Goal: Information Seeking & Learning: Understand process/instructions

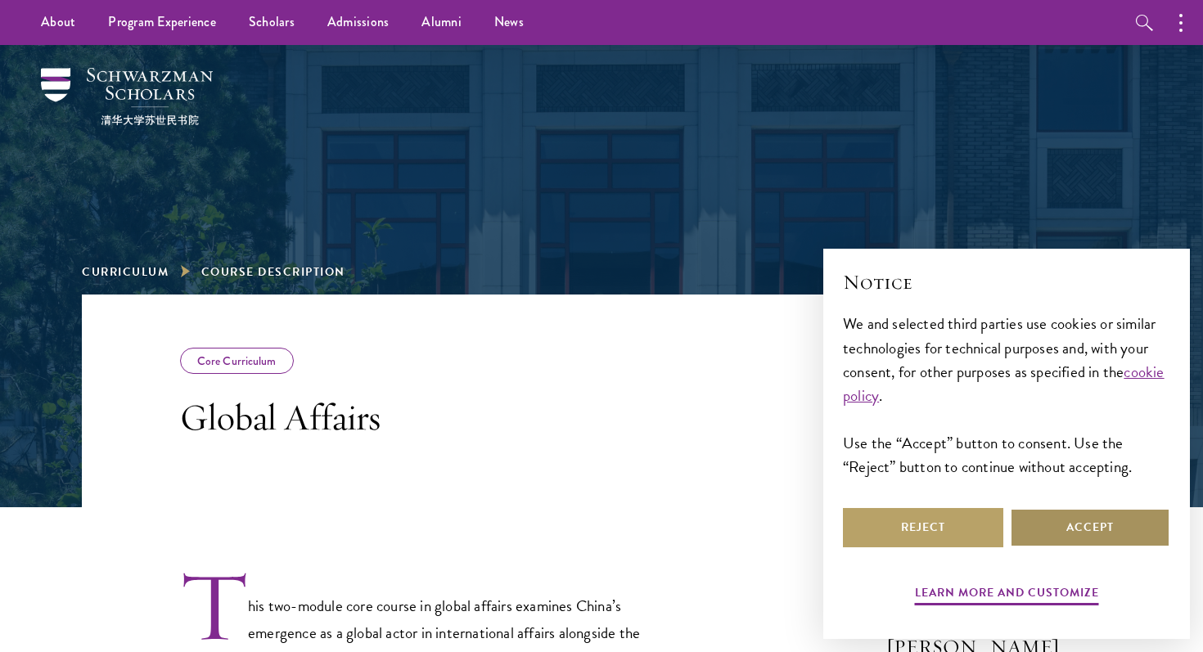
click at [1046, 521] on button "Accept" at bounding box center [1090, 527] width 160 height 39
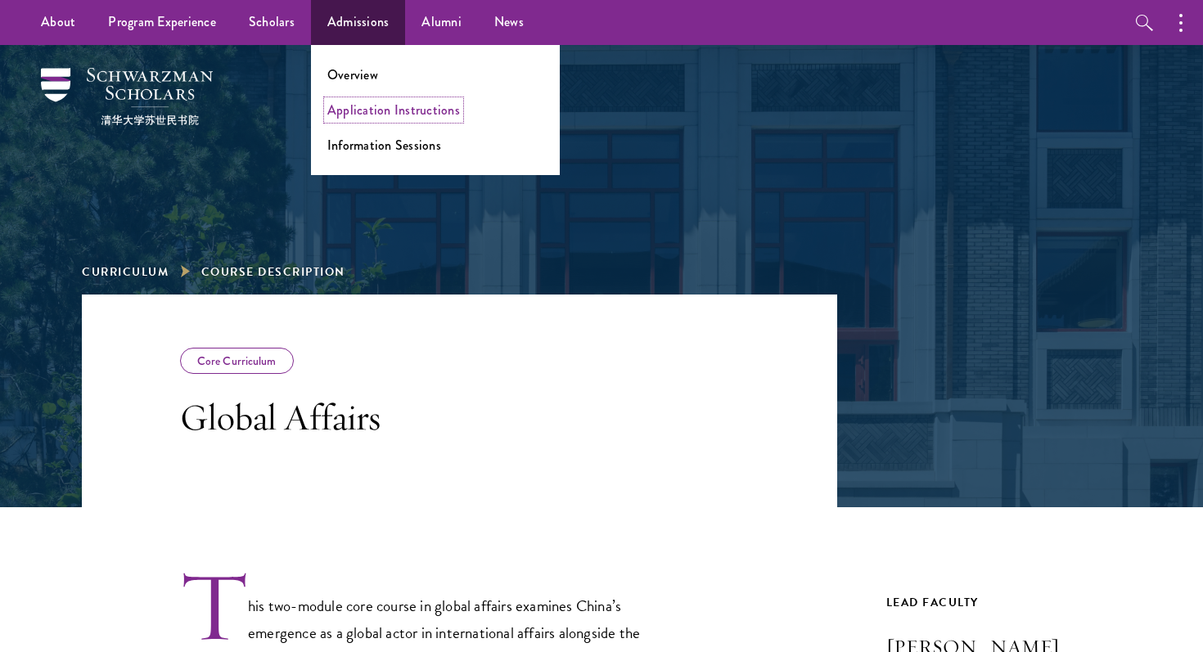
click at [377, 108] on link "Application Instructions" at bounding box center [393, 110] width 133 height 19
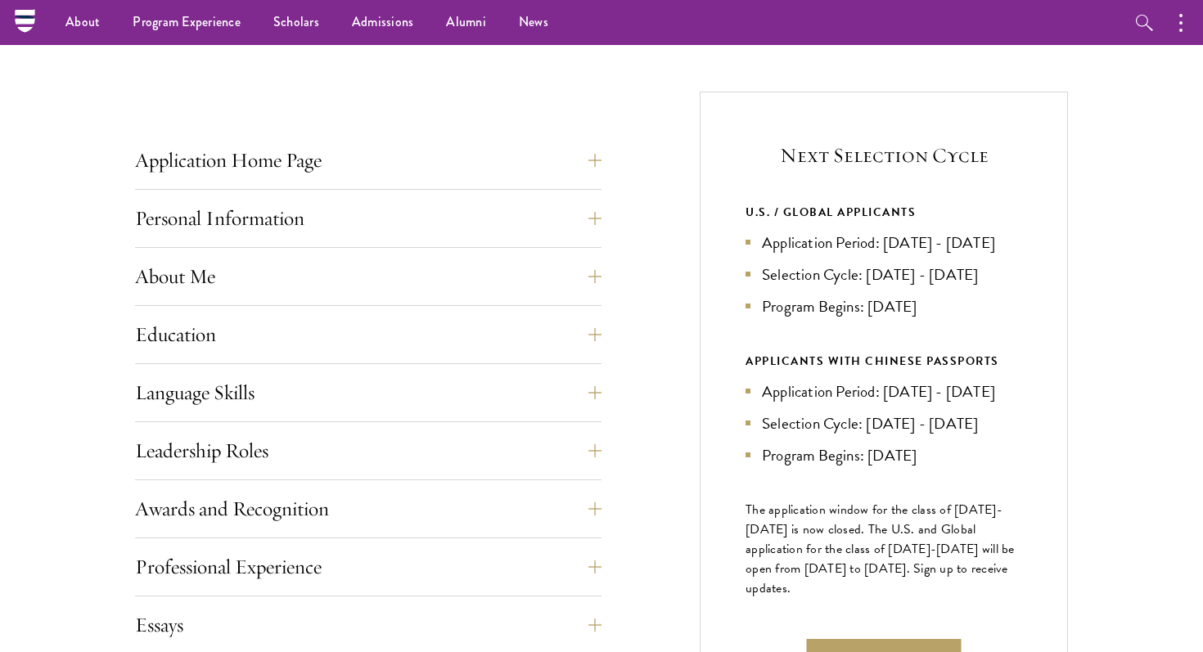
scroll to position [533, 0]
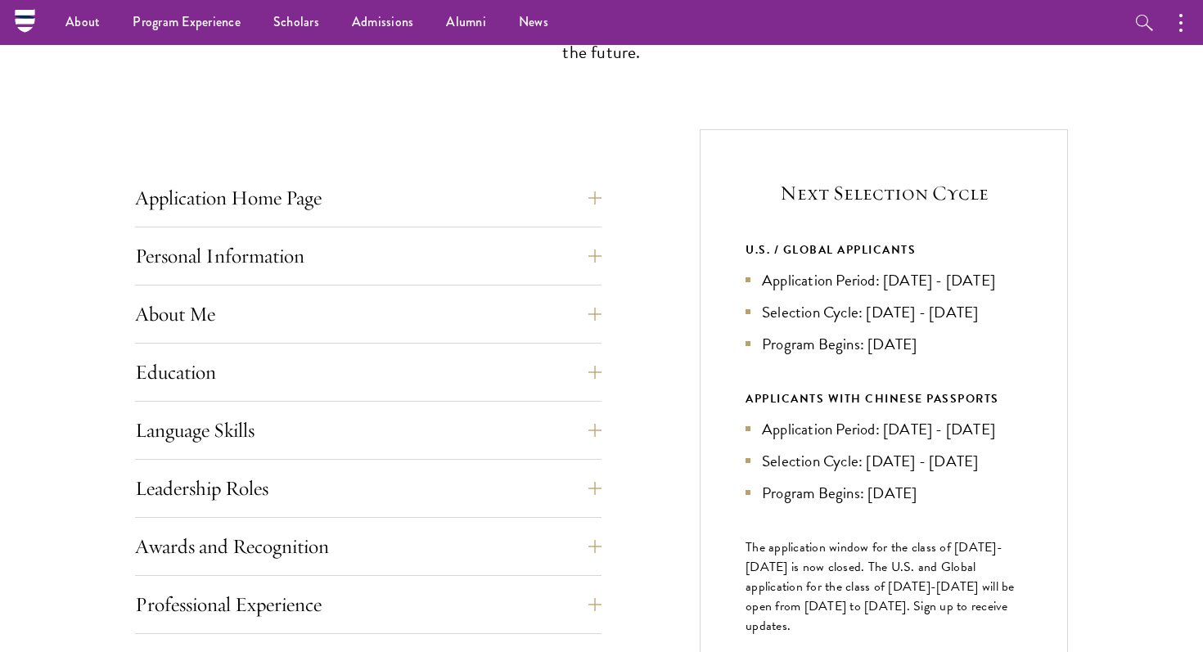
click at [840, 209] on div "Next Selection Cycle U.S. / GLOBAL APPLICANTS Application Period: [DATE] - [DAT…" at bounding box center [883, 455] width 368 height 652
click at [834, 198] on h5 "Next Selection Cycle" at bounding box center [883, 193] width 277 height 28
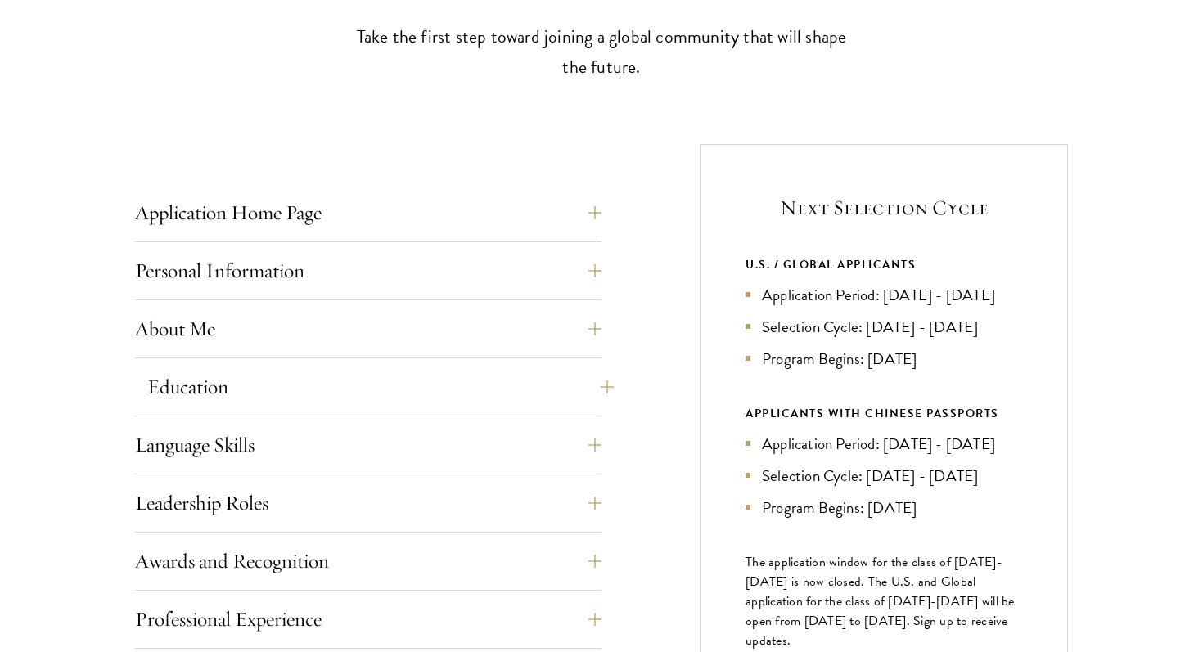
scroll to position [605, 0]
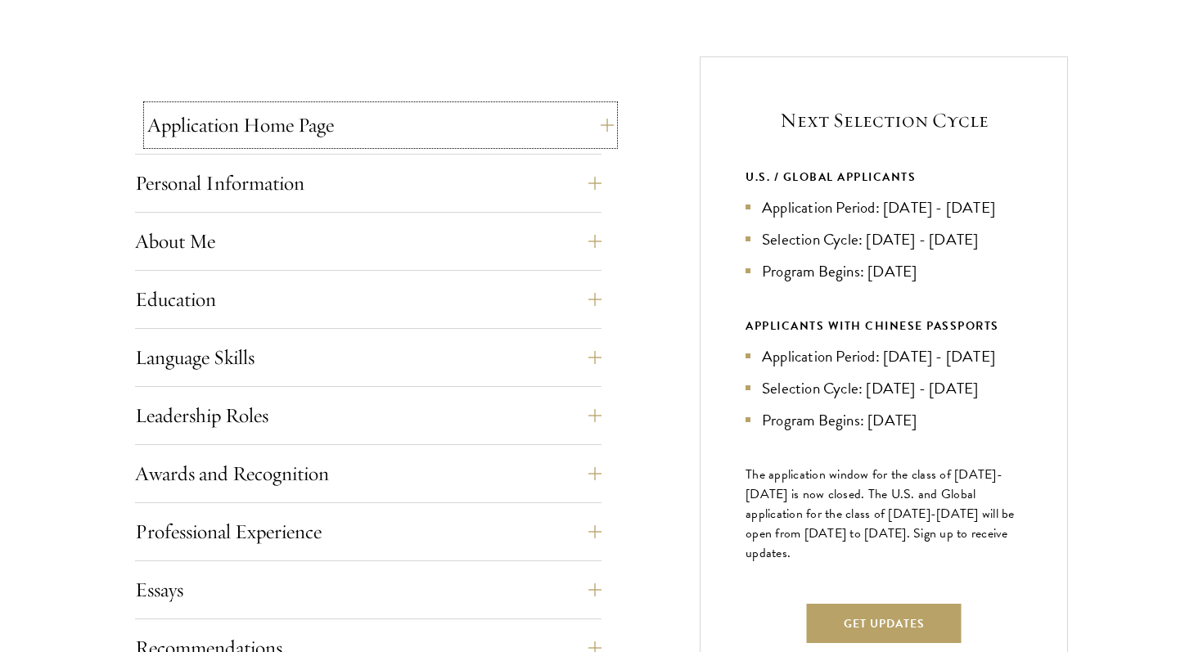
click at [457, 119] on button "Application Home Page" at bounding box center [380, 125] width 466 height 39
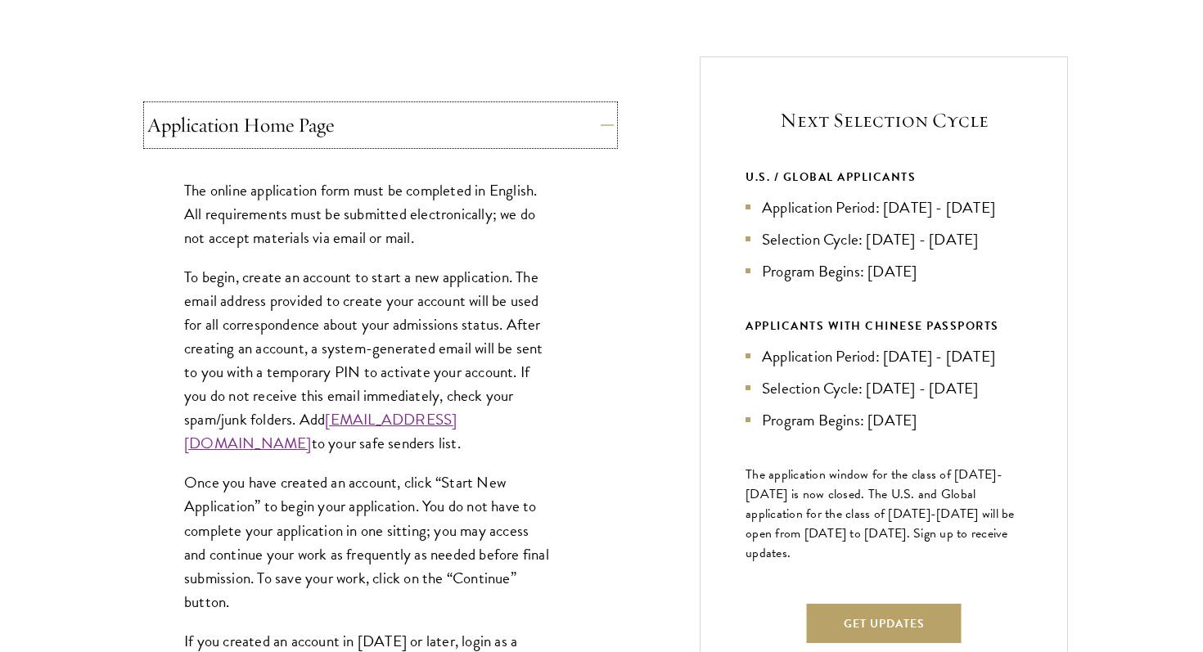
click at [464, 120] on button "Application Home Page" at bounding box center [380, 125] width 466 height 39
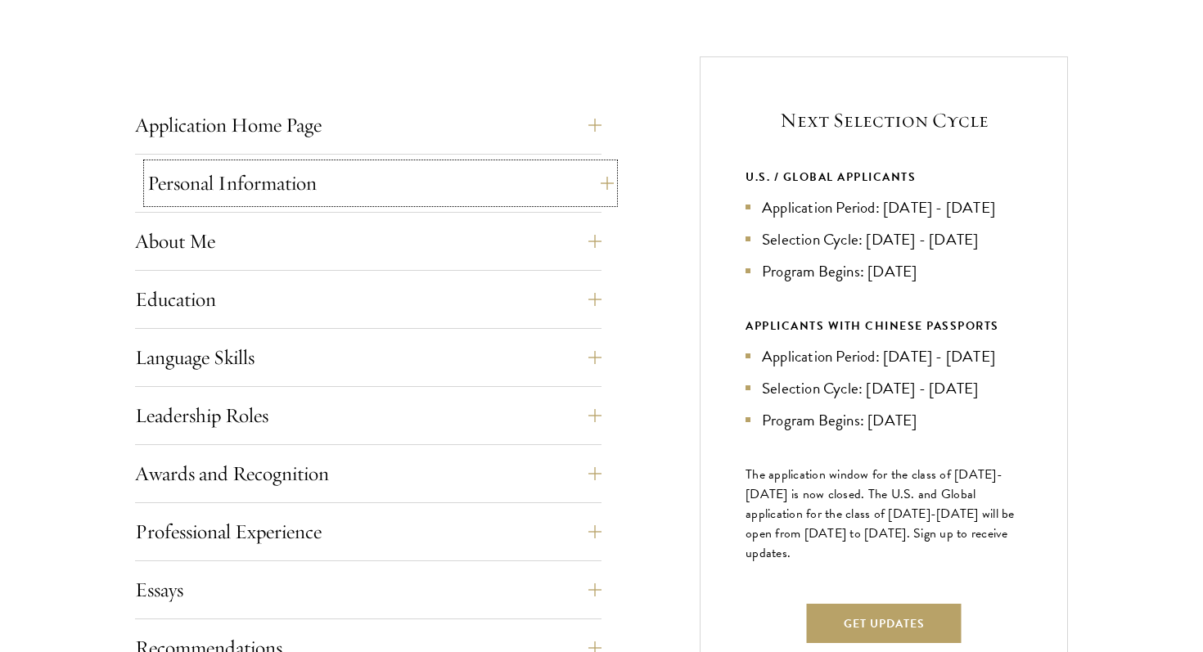
click at [423, 187] on button "Personal Information" at bounding box center [380, 183] width 466 height 39
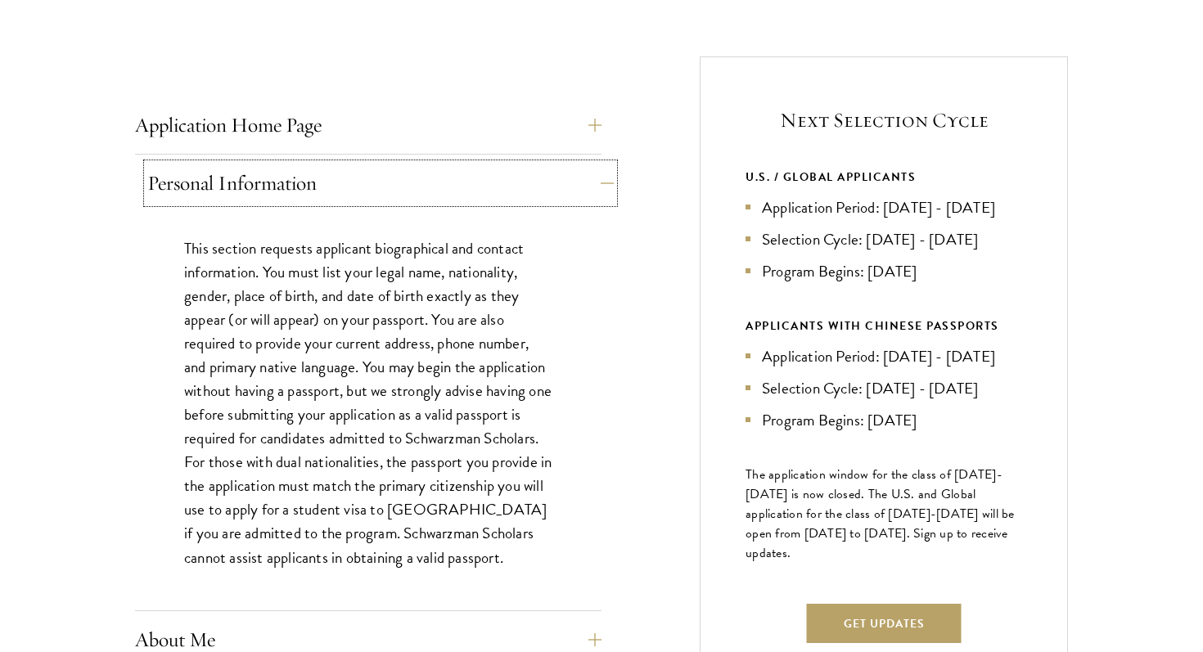
click at [452, 190] on button "Personal Information" at bounding box center [380, 183] width 466 height 39
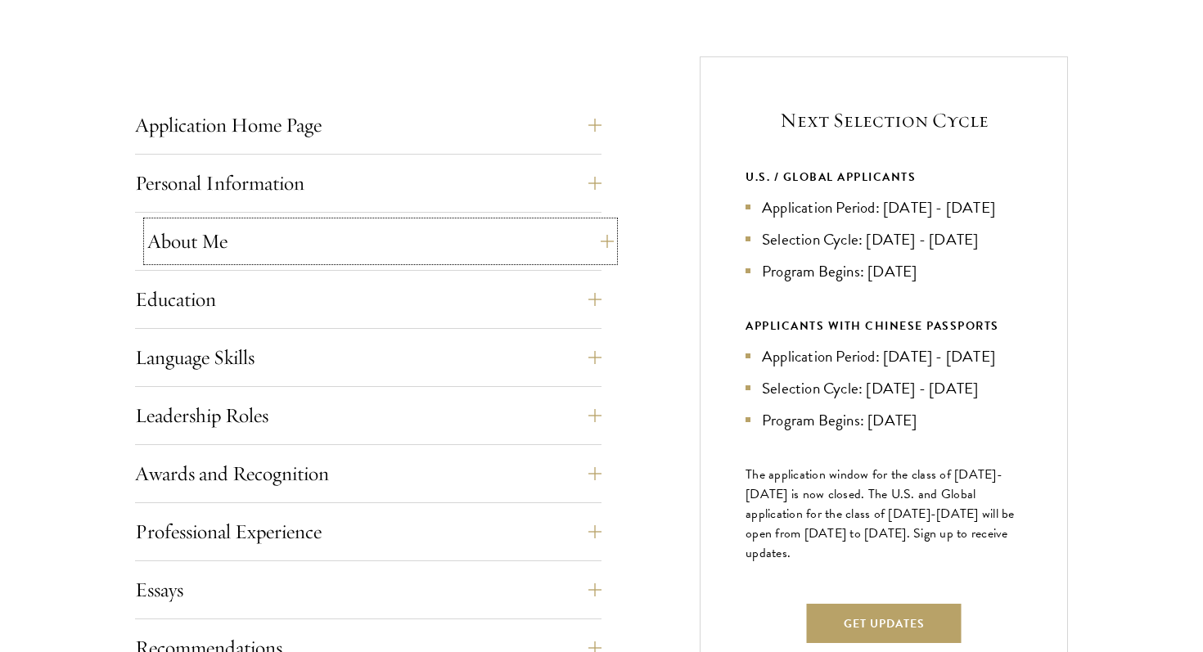
click at [417, 240] on button "About Me" at bounding box center [380, 241] width 466 height 39
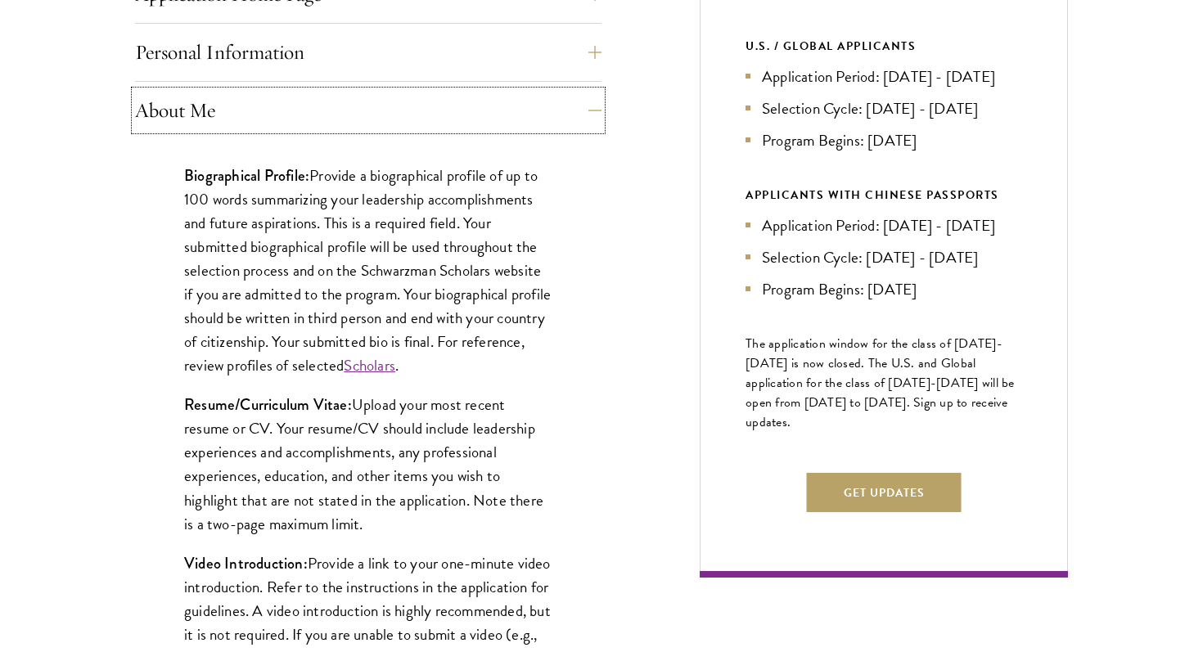
scroll to position [755, 0]
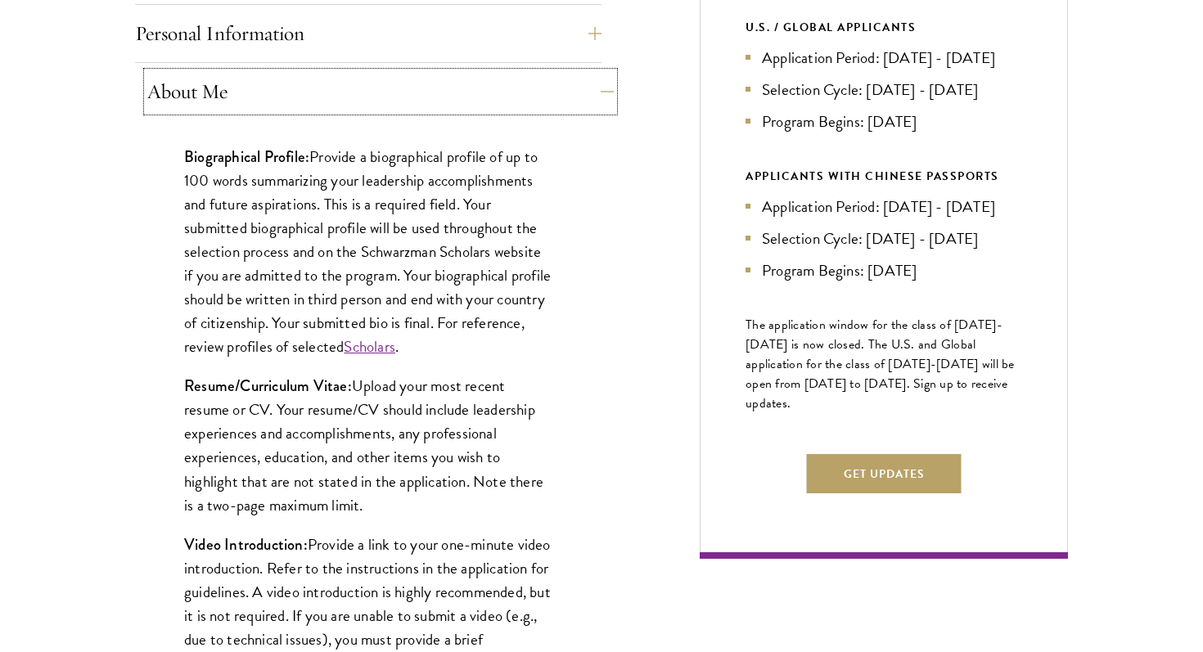
click at [424, 92] on button "About Me" at bounding box center [380, 91] width 466 height 39
